Goal: Check status: Check status

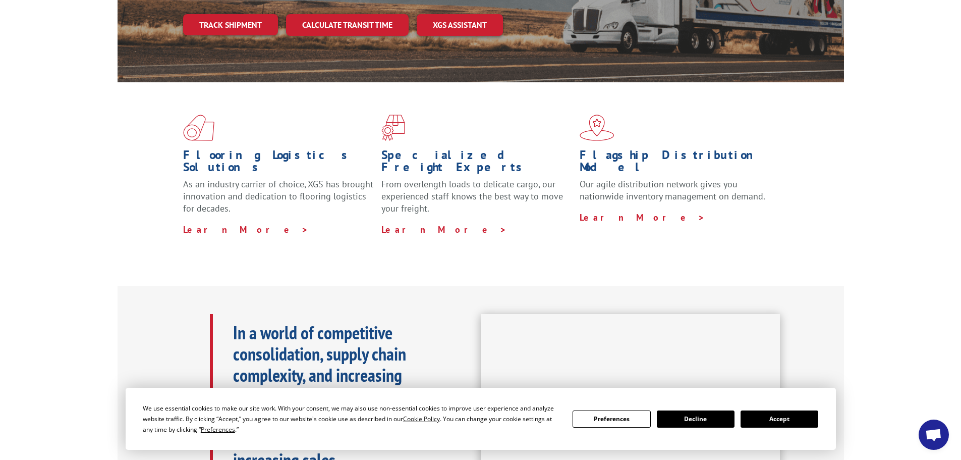
scroll to position [202, 0]
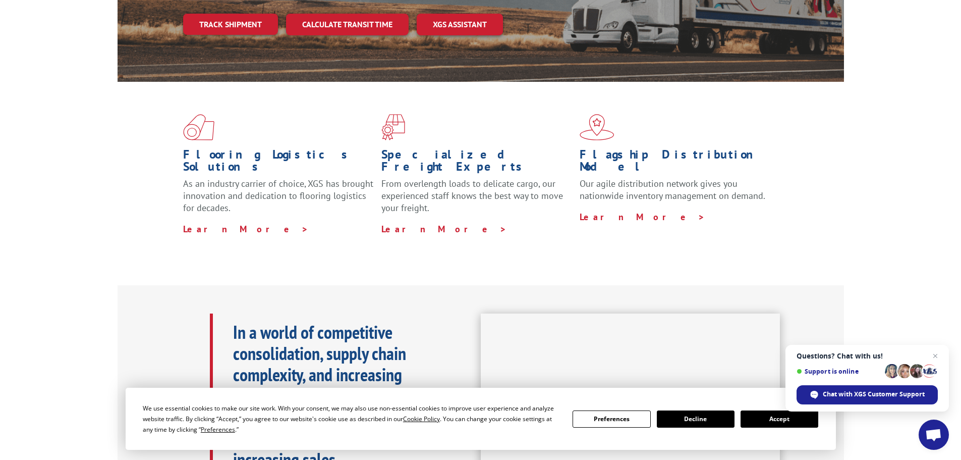
click at [800, 415] on button "Accept" at bounding box center [780, 418] width 78 height 17
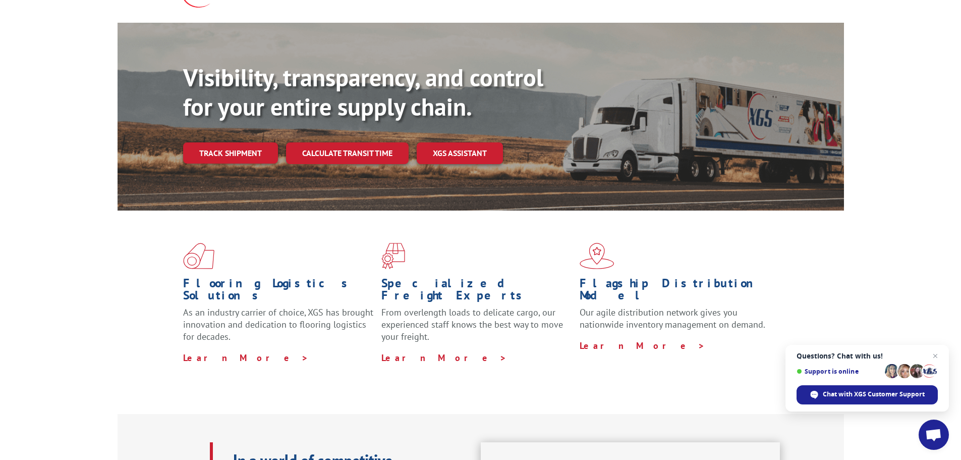
scroll to position [0, 0]
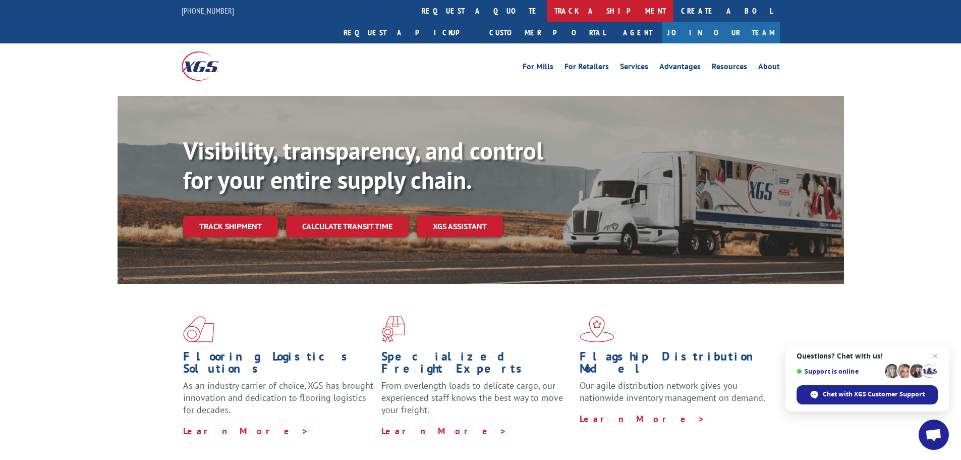
click at [547, 9] on link "track a shipment" at bounding box center [610, 11] width 127 height 22
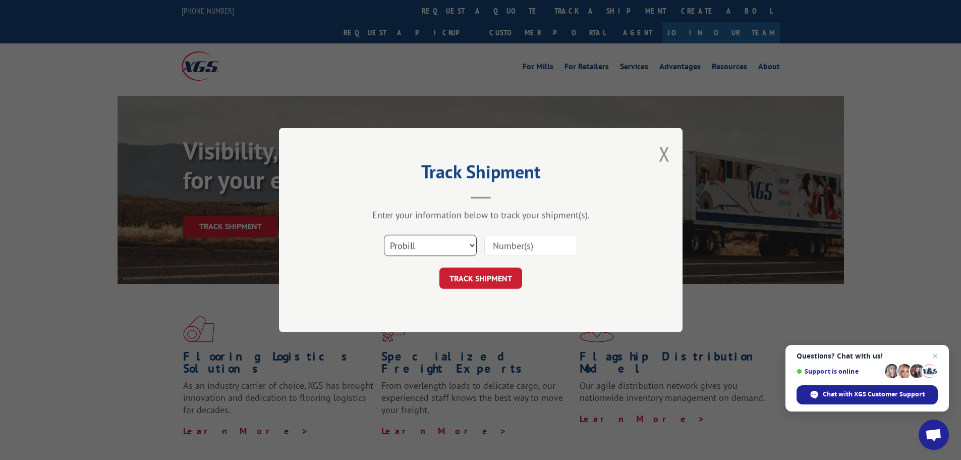
click at [472, 247] on select "Select category... Probill BOL PO" at bounding box center [430, 245] width 93 height 21
select select "bol"
click at [384, 235] on select "Select category... Probill BOL PO" at bounding box center [430, 245] width 93 height 21
click at [508, 250] on input at bounding box center [530, 245] width 93 height 21
type input "646551"
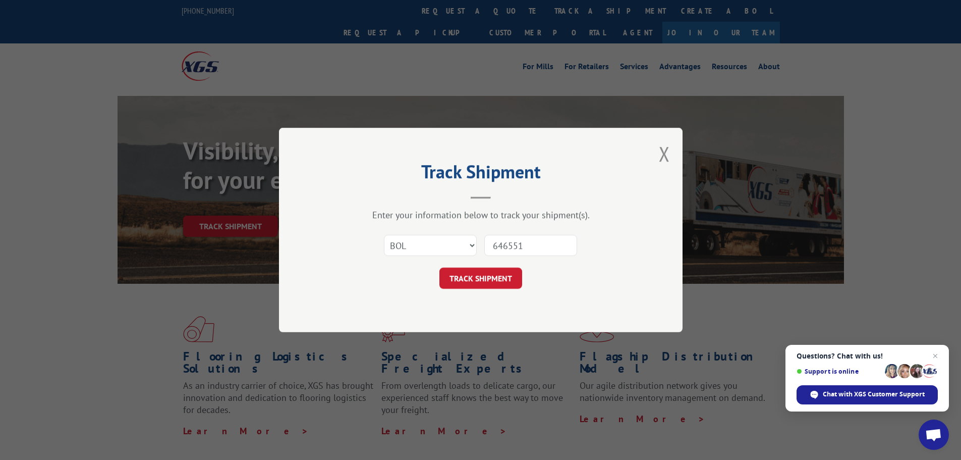
click button "TRACK SHIPMENT" at bounding box center [480, 277] width 83 height 21
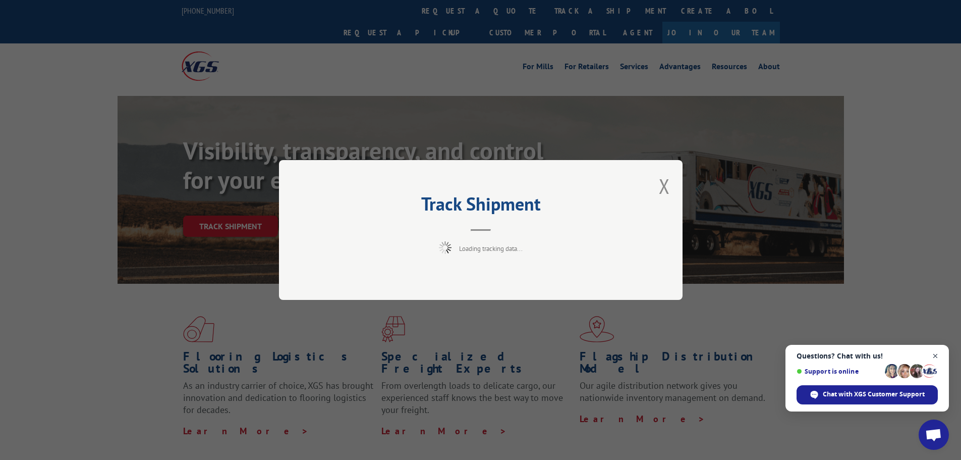
click at [936, 353] on span "Close chat" at bounding box center [935, 356] width 13 height 13
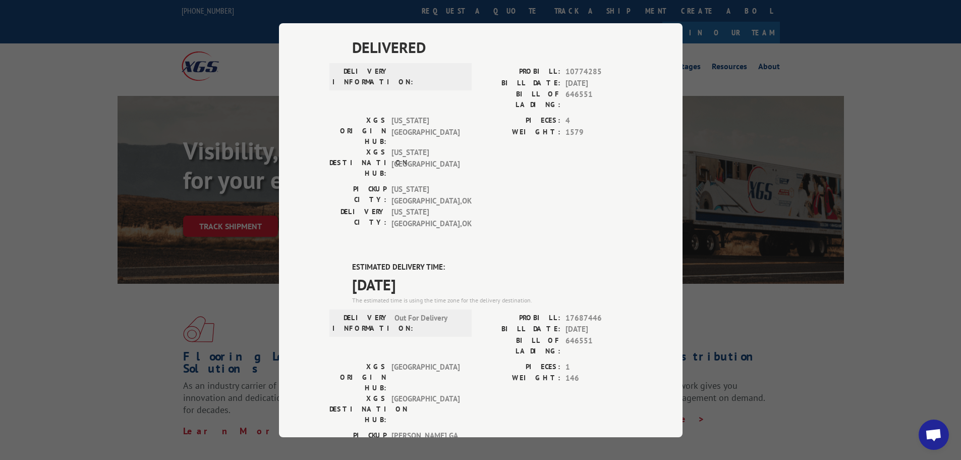
scroll to position [303, 0]
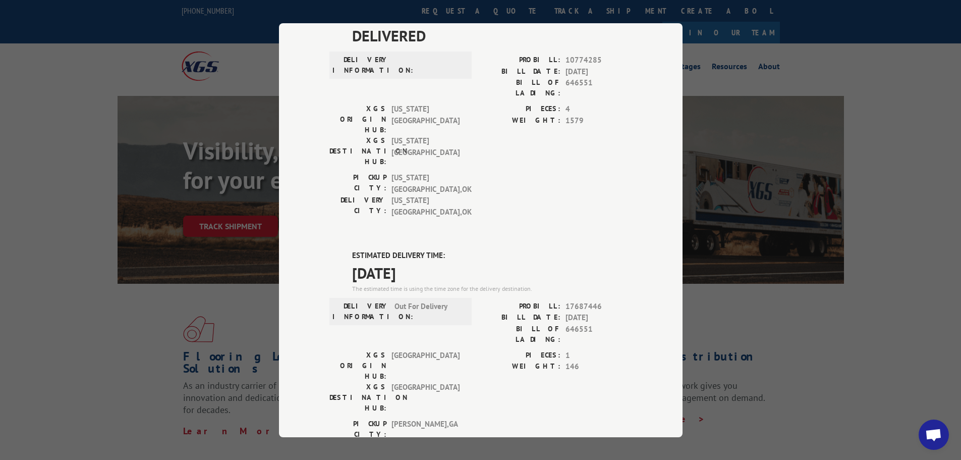
click at [820, 193] on div "Track Shipment DELIVERED DELIVERY INFORMATION: PROBILL: 6974867 BILL DATE: 08/1…" at bounding box center [480, 230] width 961 height 460
